Goal: Go to known website

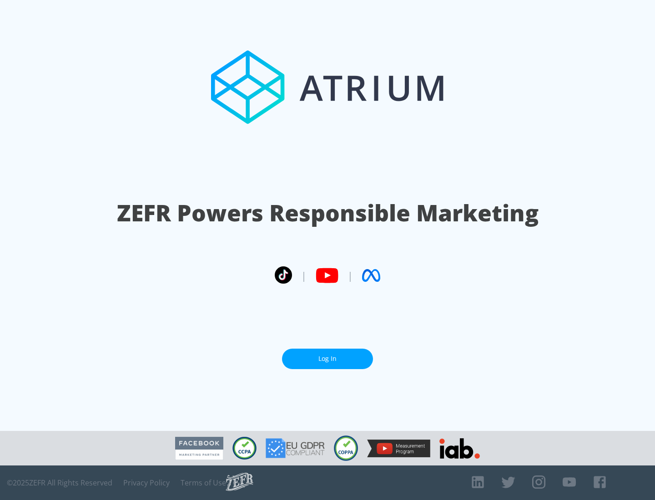
click at [327, 355] on link "Log In" at bounding box center [327, 359] width 91 height 20
